Goal: Task Accomplishment & Management: Use online tool/utility

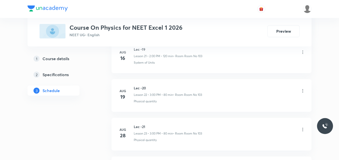
scroll to position [1250, 0]
drag, startPoint x: 135, startPoint y: 89, endPoint x: 139, endPoint y: 93, distance: 5.5
click at [142, 89] on div "Aug 31 Lec -24 Lesson 26 • 11:40 AM • 70 min • Room Room No 103 Physical quanti…" at bounding box center [212, 96] width 188 height 18
click at [139, 93] on div "Lec -24 Lesson 26 • 11:40 AM • 70 min • Room Room No 103" at bounding box center [168, 93] width 69 height 12
drag, startPoint x: 134, startPoint y: 90, endPoint x: 146, endPoint y: 90, distance: 12.0
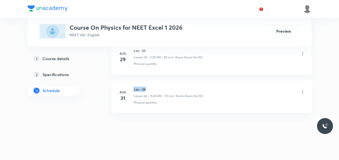
click at [146, 90] on h6 "Lec -24" at bounding box center [168, 89] width 69 height 5
copy h6 "Lec -24"
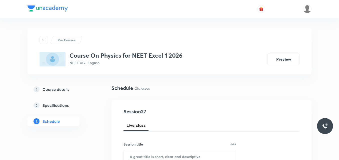
scroll to position [50, 0]
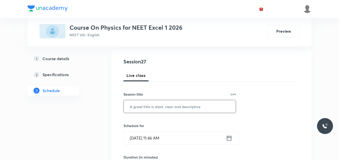
click at [135, 105] on input "text" at bounding box center [180, 106] width 112 height 13
paste input "Lec -24"
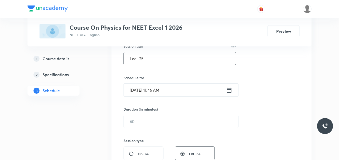
scroll to position [100, 0]
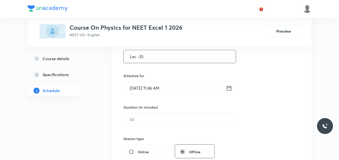
type input "Lec -25"
click at [228, 89] on icon at bounding box center [229, 88] width 5 height 5
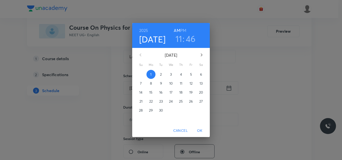
click at [178, 39] on h3 "11" at bounding box center [178, 39] width 7 height 11
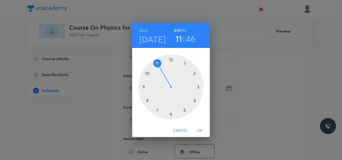
click at [189, 39] on h3 "46" at bounding box center [191, 39] width 10 height 11
click at [146, 101] on div at bounding box center [170, 87] width 65 height 65
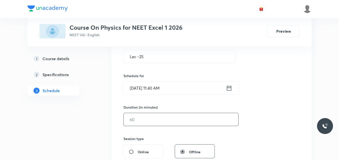
click at [140, 117] on input "text" at bounding box center [181, 119] width 115 height 13
type input "70"
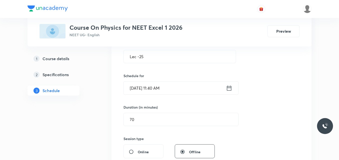
click at [256, 96] on div "Session 27 Live class Session title 7/99 Lec -25 ​ Schedule for Sep 1, 2025, 11…" at bounding box center [212, 125] width 176 height 235
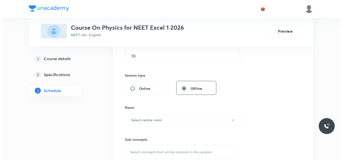
scroll to position [175, 0]
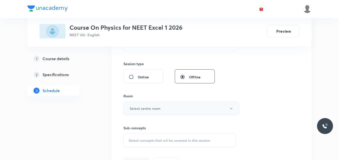
click at [154, 109] on h6 "Select centre room" at bounding box center [145, 108] width 31 height 5
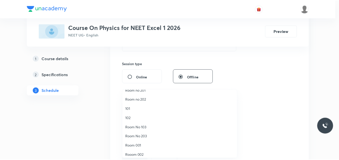
scroll to position [0, 0]
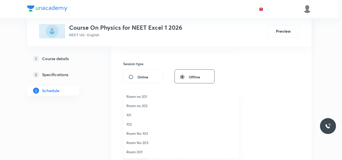
click at [143, 108] on span "Room no 202" at bounding box center [181, 105] width 110 height 5
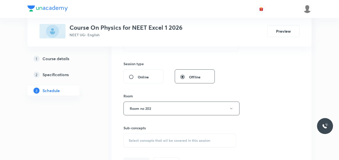
click at [285, 83] on div "Session 27 Live class Session title 7/99 Lec -25 ​ Schedule for Sep 1, 2025, 11…" at bounding box center [212, 50] width 176 height 235
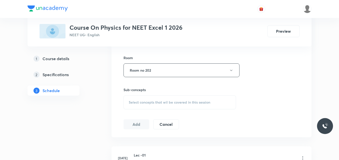
scroll to position [225, 0]
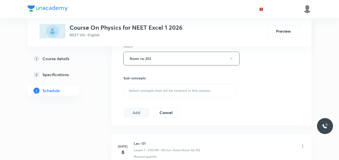
click at [166, 86] on div "Select concepts that wil be covered in this session" at bounding box center [180, 91] width 113 height 14
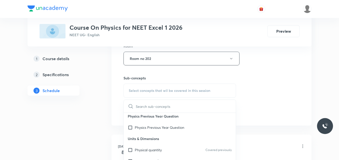
scroll to position [25, 0]
click at [132, 149] on input "checkbox" at bounding box center [131, 149] width 7 height 5
checkbox input "true"
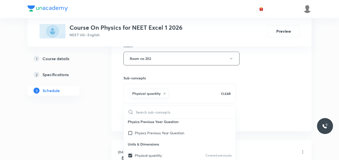
click at [285, 67] on div "Session 27 Live class Session title 7/99 Lec -25 ​ Schedule for Sep 1, 2025, 11…" at bounding box center [212, 3] width 176 height 241
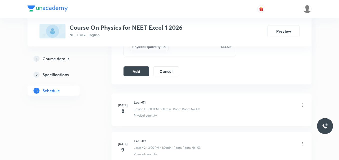
scroll to position [275, 0]
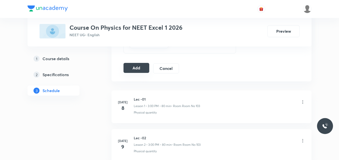
click at [141, 66] on button "Add" at bounding box center [137, 68] width 26 height 10
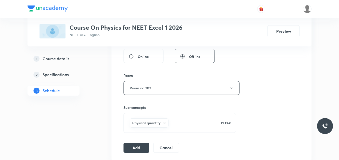
scroll to position [79, 0]
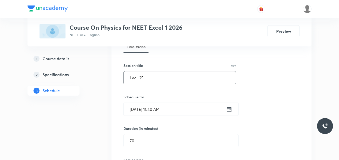
click at [196, 75] on input "Lec -25" at bounding box center [180, 78] width 112 height 13
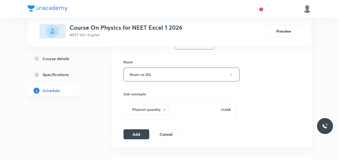
scroll to position [254, 0]
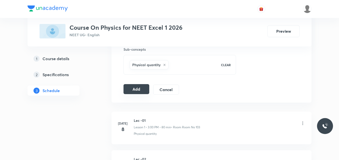
click at [133, 94] on button "Add" at bounding box center [137, 89] width 26 height 10
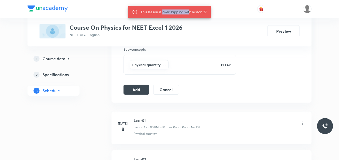
drag, startPoint x: 163, startPoint y: 10, endPoint x: 189, endPoint y: 12, distance: 26.3
click at [189, 12] on div "This lesson is over-lapping with lesson 27" at bounding box center [174, 12] width 66 height 9
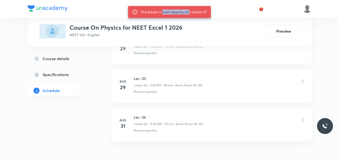
scroll to position [1255, 0]
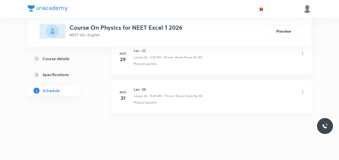
click at [145, 97] on p "Lesson 26 • 11:40 AM • 70 min" at bounding box center [154, 96] width 40 height 5
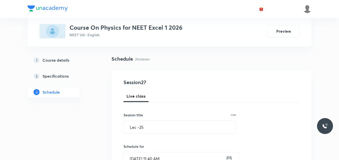
scroll to position [29, 0]
click at [140, 84] on h4 "Session 27" at bounding box center [169, 83] width 91 height 8
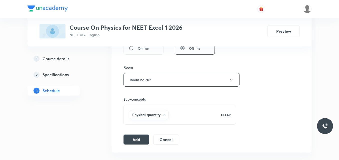
scroll to position [229, 0]
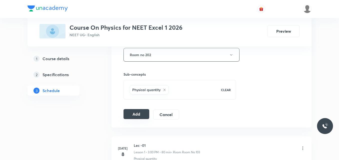
click at [139, 114] on button "Add" at bounding box center [137, 114] width 26 height 10
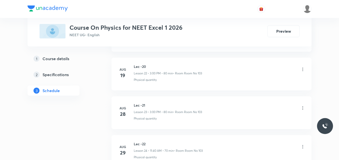
scroll to position [1255, 0]
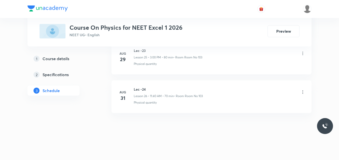
click at [148, 103] on p "Physical quantity" at bounding box center [145, 103] width 23 height 5
drag, startPoint x: 145, startPoint y: 97, endPoint x: 132, endPoint y: 99, distance: 12.6
click at [129, 98] on div "Aug 31 Lec -24 Lesson 26 • 11:40 AM • 70 min • Room Room No 103 Physical quanti…" at bounding box center [212, 96] width 188 height 18
click at [138, 96] on p "Lesson 26 • 11:40 AM • 70 min" at bounding box center [154, 96] width 40 height 5
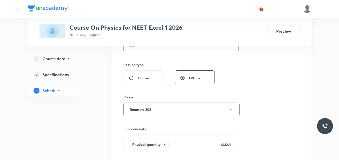
scroll to position [175, 0]
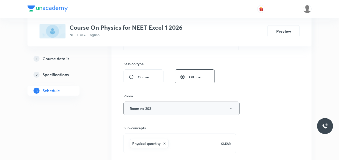
click at [157, 112] on button "Room no 202" at bounding box center [182, 109] width 116 height 14
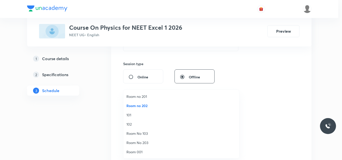
click at [146, 106] on span "Room no 202" at bounding box center [181, 105] width 110 height 5
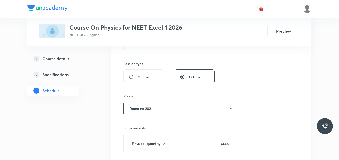
click at [252, 99] on div "Session 27 Live class Session title 7/99 Lec -25 ​ Schedule for Sep 1, 2025, 11…" at bounding box center [212, 53] width 176 height 241
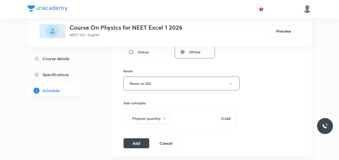
scroll to position [225, 0]
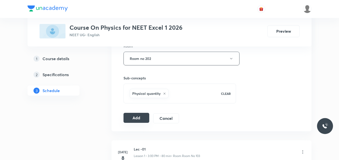
click at [141, 118] on button "Add" at bounding box center [137, 118] width 26 height 10
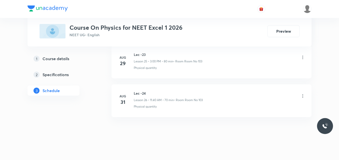
scroll to position [1255, 0]
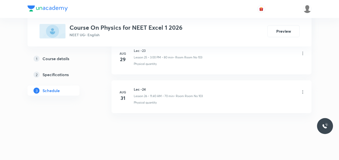
click at [134, 96] on div "Aug 31" at bounding box center [126, 96] width 16 height 12
click at [142, 90] on h6 "Lec -24" at bounding box center [168, 89] width 69 height 5
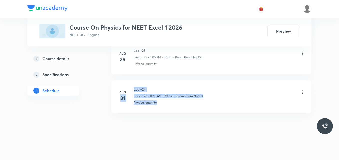
drag, startPoint x: 120, startPoint y: 98, endPoint x: 192, endPoint y: 104, distance: 72.3
click at [189, 104] on div "Aug 31 Lec -24 Lesson 26 • 11:40 AM • 70 min • Room Room No 103 Physical quanti…" at bounding box center [212, 96] width 188 height 18
click at [194, 104] on div "Physical quantity" at bounding box center [220, 103] width 172 height 5
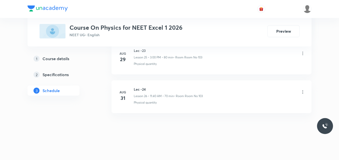
click at [194, 104] on div "Physical quantity" at bounding box center [220, 103] width 172 height 5
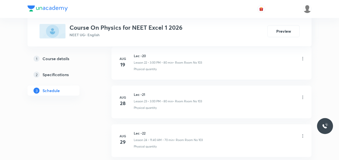
scroll to position [1105, 0]
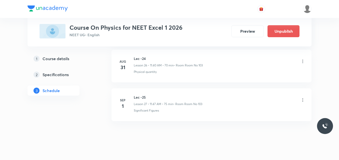
scroll to position [1288, 0]
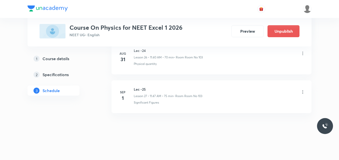
click at [141, 85] on li "Sep 1 Lec -25 Lesson 27 • 11:47 AM • 75 min • Room Room No 103 Significant Figu…" at bounding box center [212, 97] width 200 height 33
drag, startPoint x: 139, startPoint y: 90, endPoint x: 156, endPoint y: 115, distance: 30.1
click at [203, 111] on li "Sep 1 Lec -25 Lesson 27 • 11:47 AM • 75 min • Room Room No 103 Significant Figu…" at bounding box center [212, 97] width 200 height 33
